Goal: Information Seeking & Learning: Learn about a topic

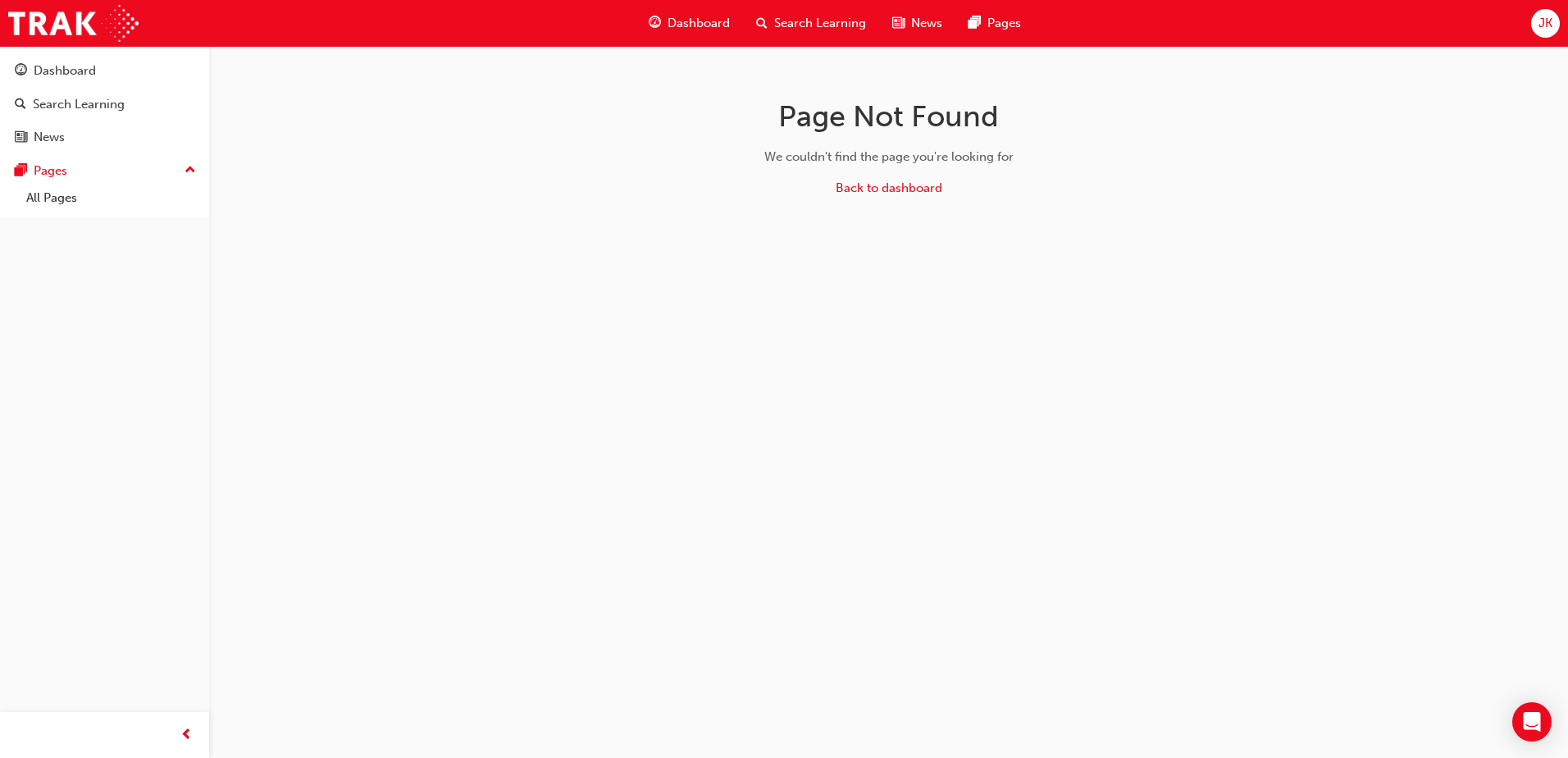
click at [773, 21] on div "Search Learning" at bounding box center [811, 23] width 136 height 34
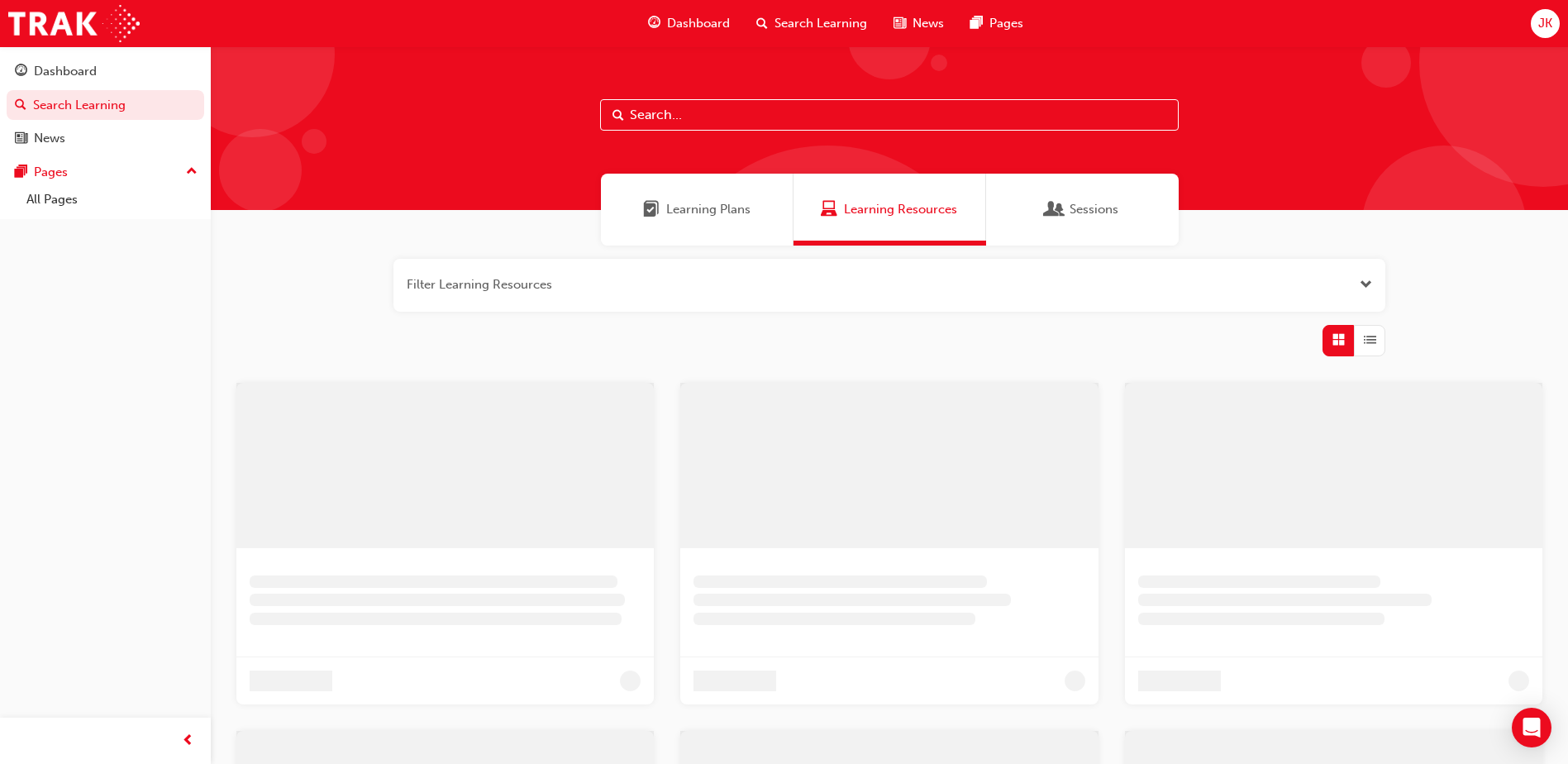
click at [825, 130] on input "text" at bounding box center [889, 115] width 579 height 32
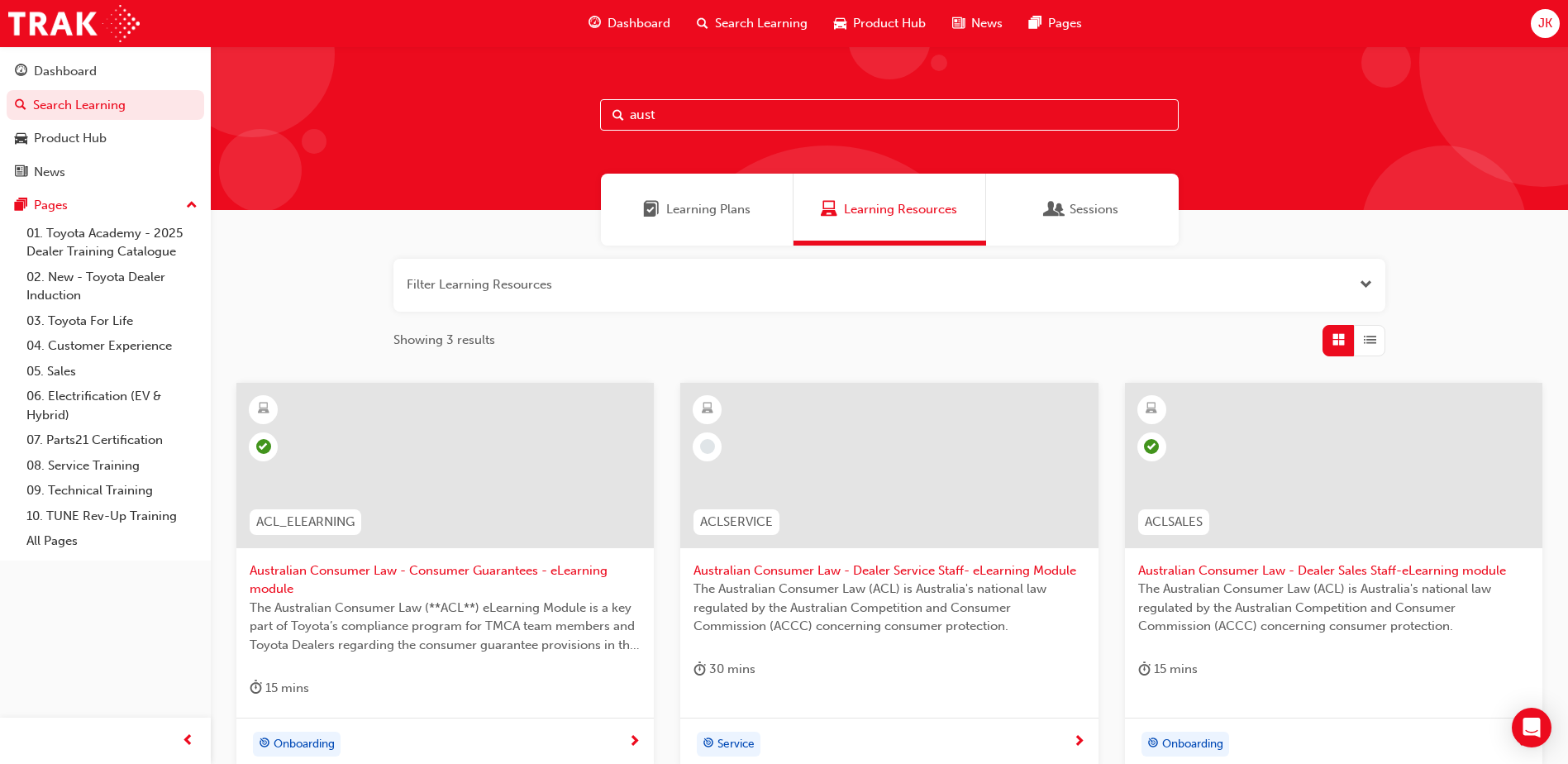
type input "aust"
click at [1536, 23] on div "JK" at bounding box center [1545, 23] width 29 height 29
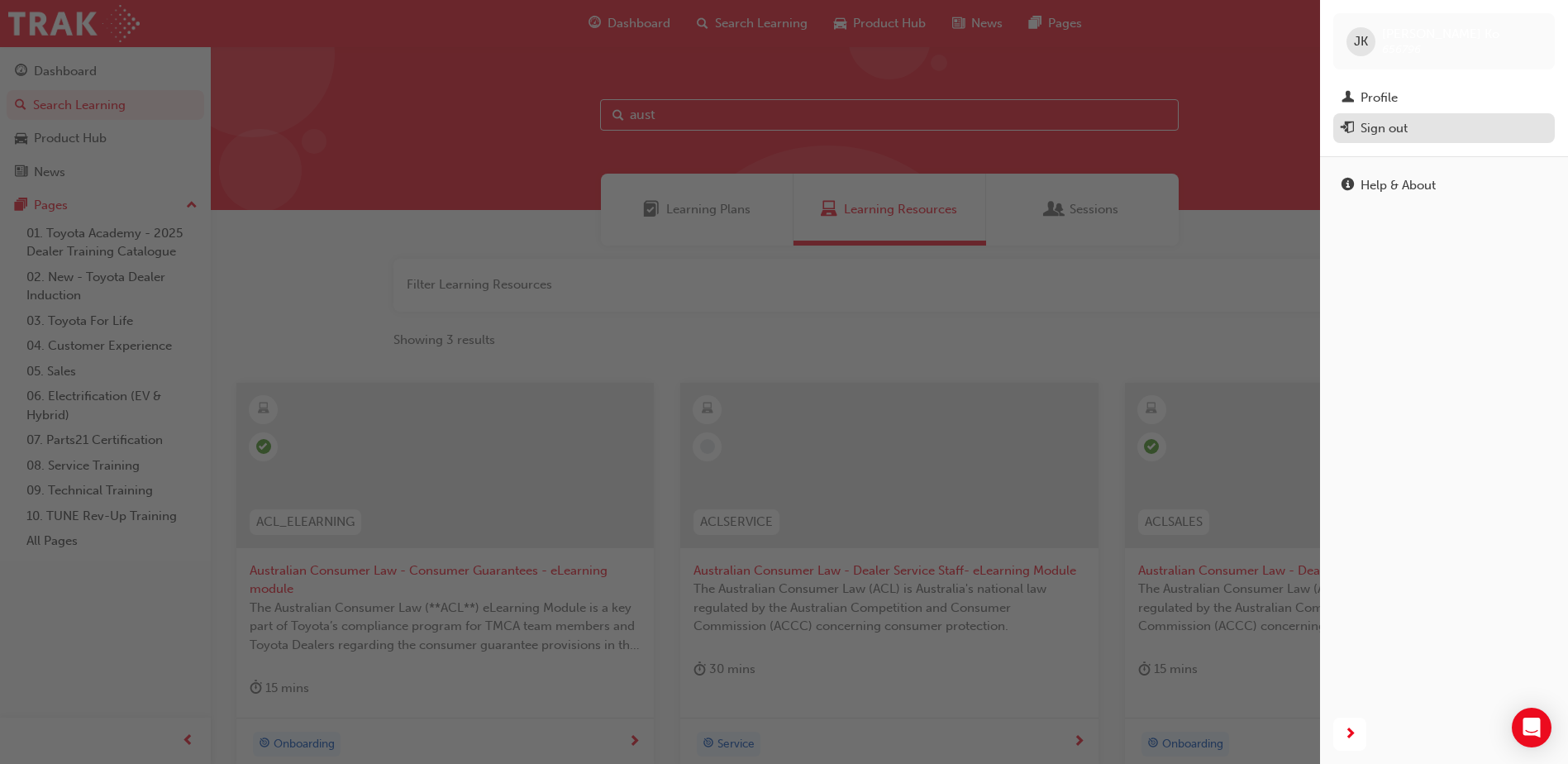
click at [1383, 127] on div "Sign out" at bounding box center [1384, 128] width 47 height 19
